Goal: Communication & Community: Answer question/provide support

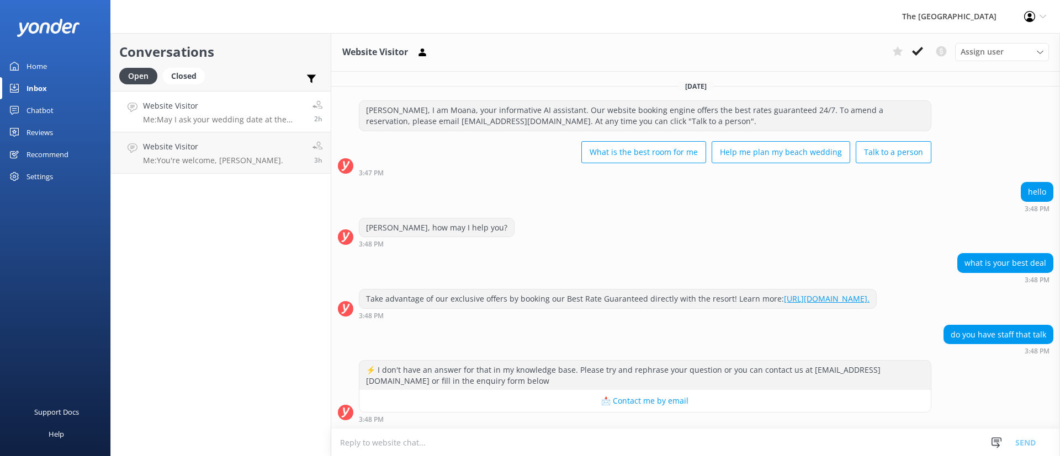
scroll to position [1512, 0]
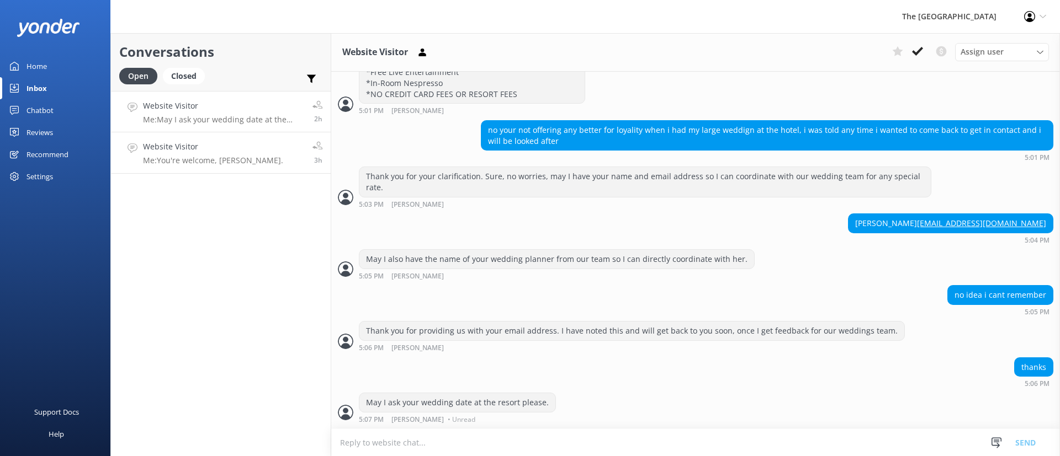
click at [209, 160] on p "Me: You're welcome, [PERSON_NAME]." at bounding box center [213, 161] width 140 height 10
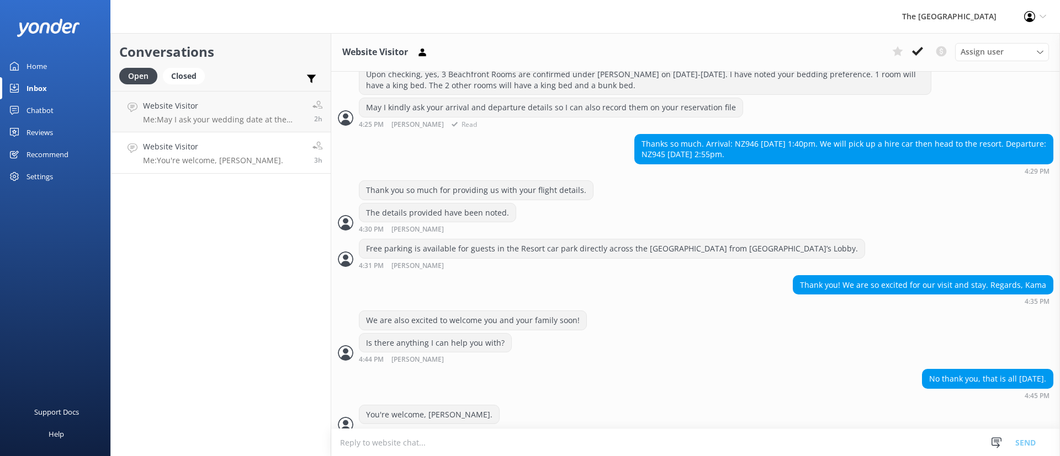
scroll to position [999, 0]
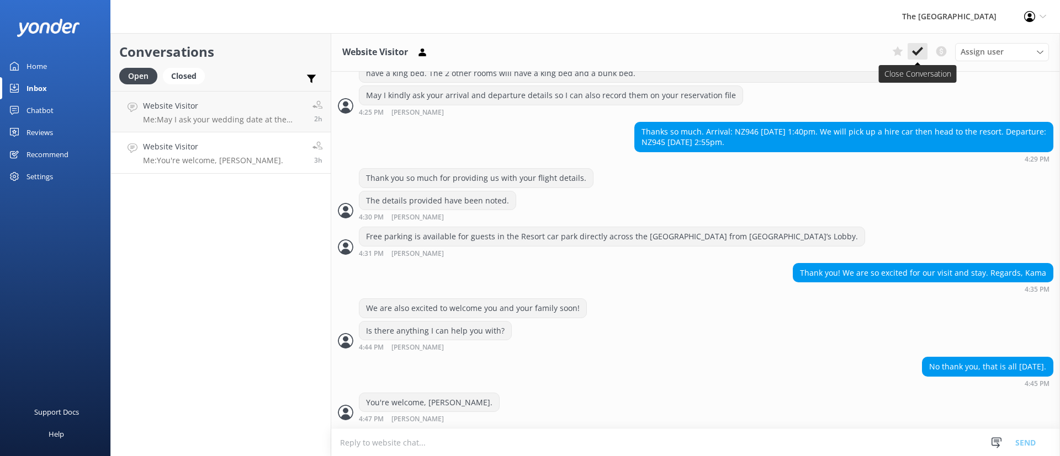
click at [918, 44] on button at bounding box center [917, 51] width 20 height 17
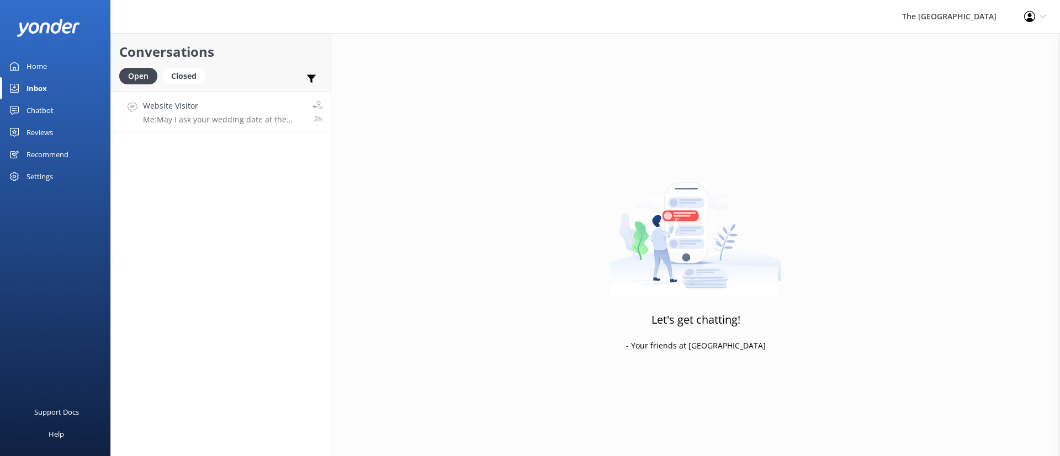
drag, startPoint x: 206, startPoint y: 108, endPoint x: 213, endPoint y: 113, distance: 9.1
click at [206, 108] on h4 "Website Visitor" at bounding box center [223, 106] width 161 height 12
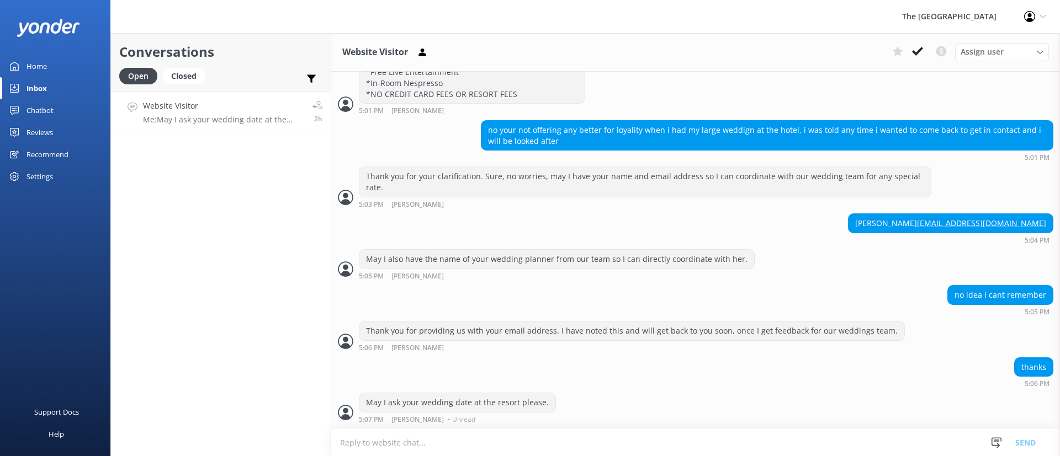
scroll to position [1512, 0]
click at [918, 45] on button at bounding box center [917, 51] width 20 height 17
